Goal: Obtain resource: Download file/media

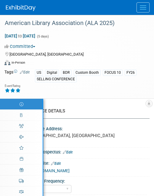
select select "Annual"
select select "Level 1"
select select "In-Person Booth"
select select "Libraries"
select select "Bloomsbury Digital Resources"
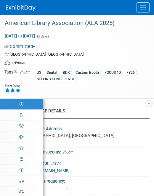
select select "[PERSON_NAME]"
select select "BDR Product Awareness and Trial Generation​"
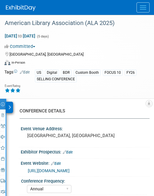
click at [132, 10] on div at bounding box center [80, 7] width 148 height 15
click at [138, 10] on button "Menu" at bounding box center [143, 7] width 13 height 10
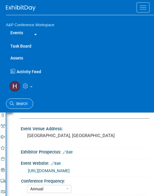
click at [26, 102] on span "Search" at bounding box center [21, 103] width 14 height 4
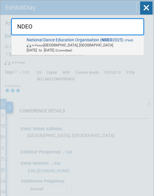
type input "NDEO"
click at [49, 39] on span "National Dance Education Organisation ( NDEO 2025) (Past) In-Person Detroit, MI…" at bounding box center [83, 44] width 117 height 15
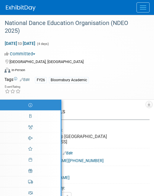
select select "Annual"
select select "Level 2"
select select "In-Person Booth"
select select "Drama & Performance Studies"
select select "Methuen Drama"
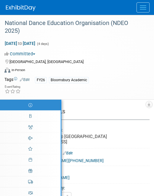
select select "[PERSON_NAME]"
select select "Networking/Commissioning"
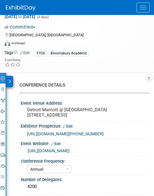
scroll to position [36, 0]
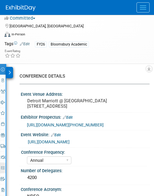
click at [4, 167] on icon at bounding box center [3, 168] width 4 height 4
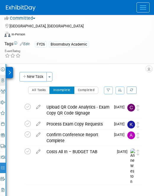
click at [3, 84] on link "Booth" at bounding box center [3, 80] width 6 height 11
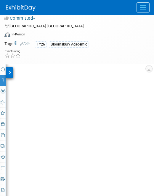
select select "BUMD"
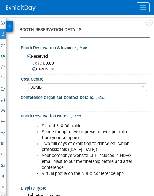
scroll to position [81, 0]
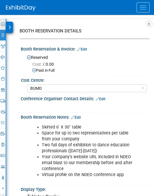
click at [2, 24] on icon at bounding box center [3, 24] width 4 height 4
select select "Annual"
select select "Level 2"
select select "In-Person Booth"
select select "Drama & Performance Studies"
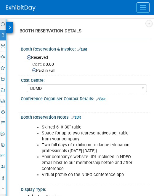
select select "Methuen Drama"
select select "Amanda Oney"
select select "Paige Papandrea"
select select "Jenny Liddiard"
select select "Networking/Commissioning"
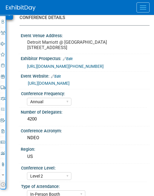
scroll to position [97, 0]
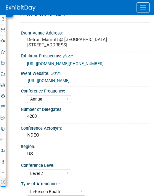
click at [5, 162] on div "Event Information Event Info Booth Booth 0 Staff 0 Staff 0 Travel Reservations …" at bounding box center [3, 95] width 6 height 184
click at [3, 161] on icon at bounding box center [2, 161] width 3 height 4
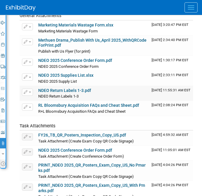
scroll to position [110, 0]
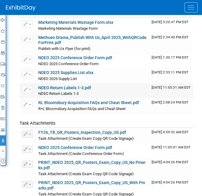
click at [76, 86] on link "NDEO Return Labels 1-3.pdf" at bounding box center [64, 87] width 53 height 5
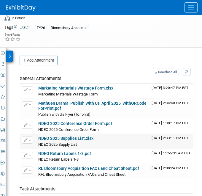
scroll to position [0, 0]
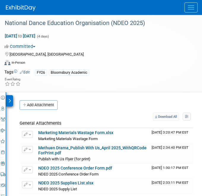
click at [21, 11] on img at bounding box center [21, 8] width 30 height 6
